Goal: Find specific page/section: Find specific page/section

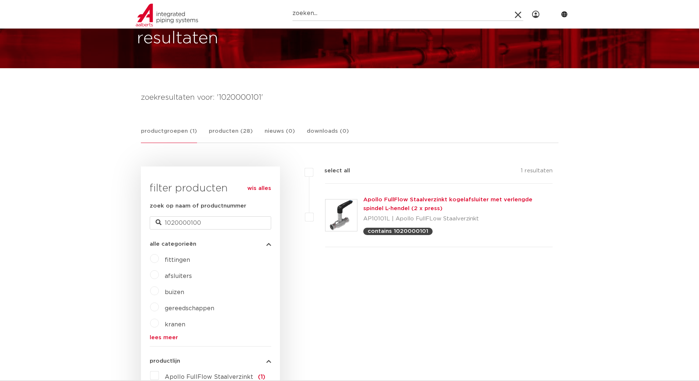
scroll to position [37, 0]
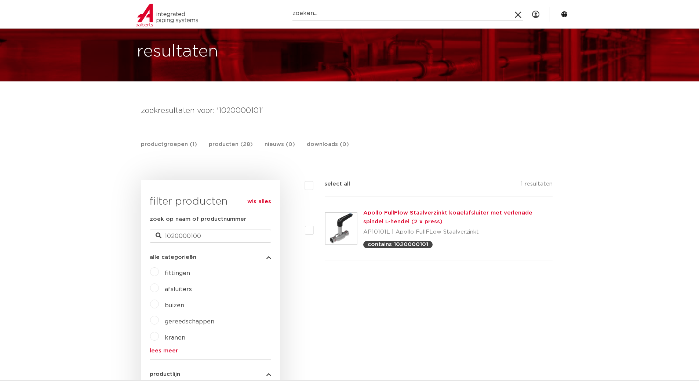
click at [149, 17] on img at bounding box center [167, 15] width 62 height 23
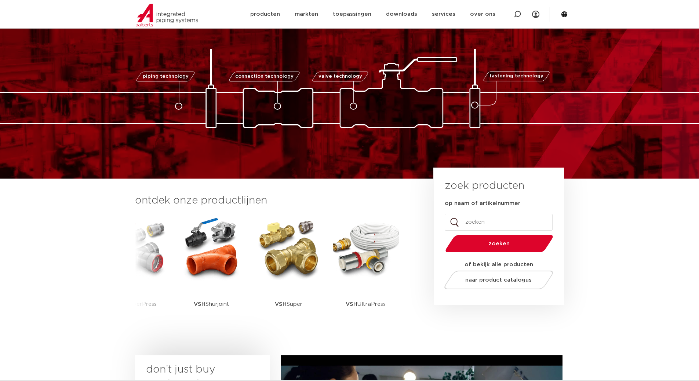
scroll to position [73, 0]
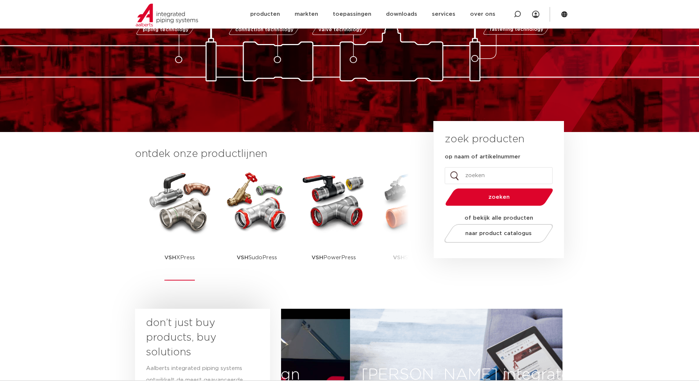
click at [188, 220] on img at bounding box center [180, 202] width 66 height 66
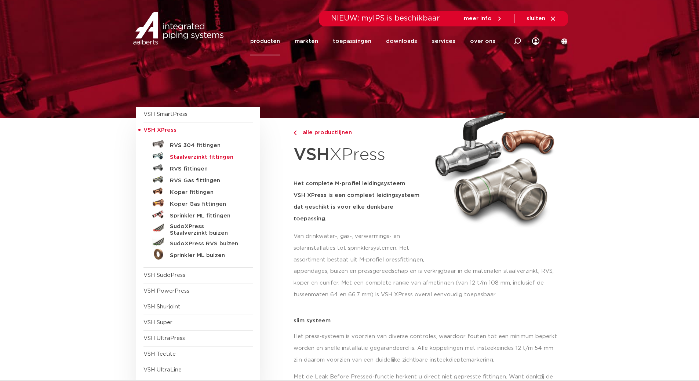
click at [202, 158] on h5 "Staalverzinkt fittingen" at bounding box center [206, 157] width 73 height 7
